Goal: Information Seeking & Learning: Learn about a topic

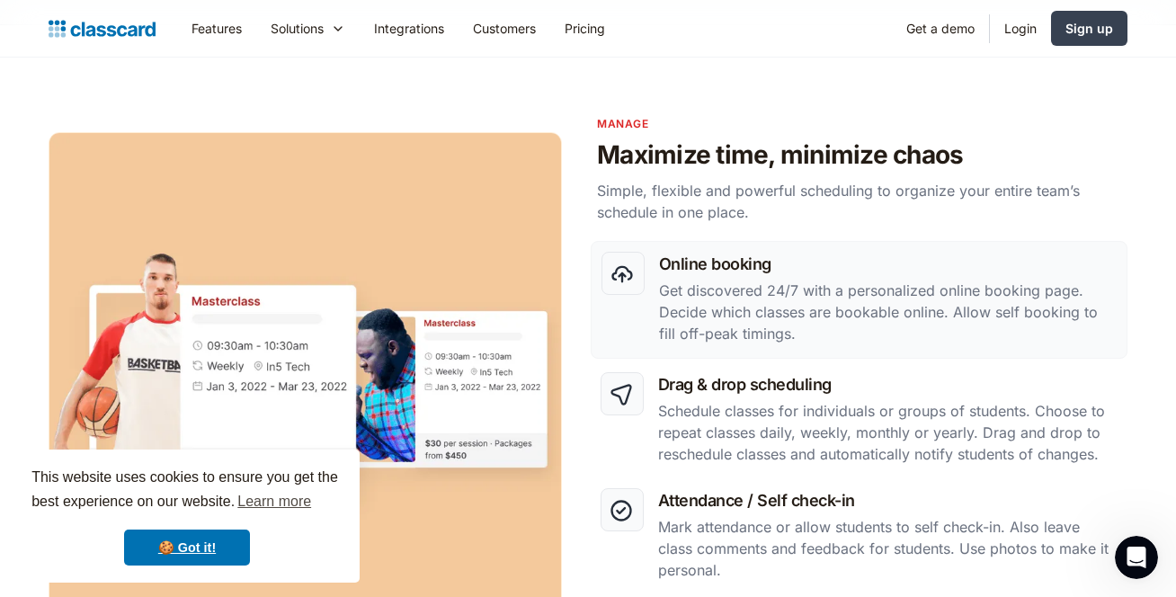
scroll to position [750, 0]
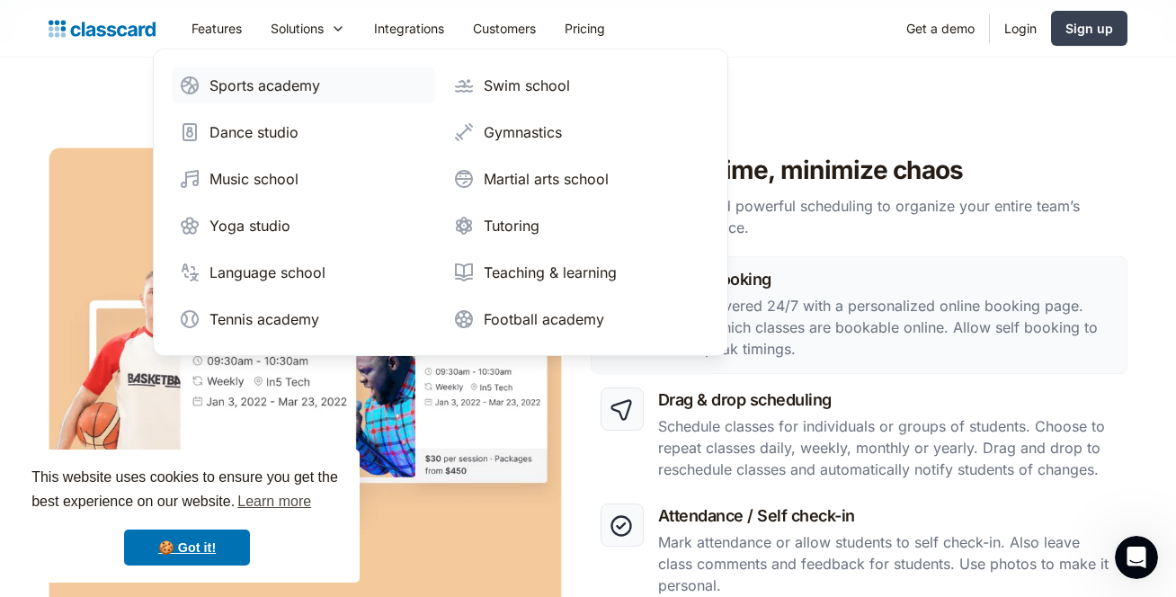
click at [279, 102] on link "Sports academy" at bounding box center [303, 85] width 263 height 36
